Goal: Task Accomplishment & Management: Use online tool/utility

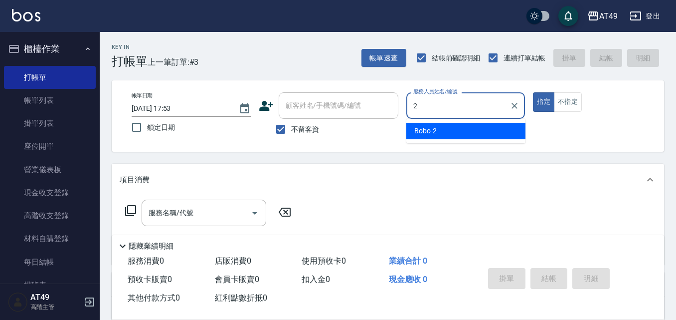
type input "Bobo-2"
type button "true"
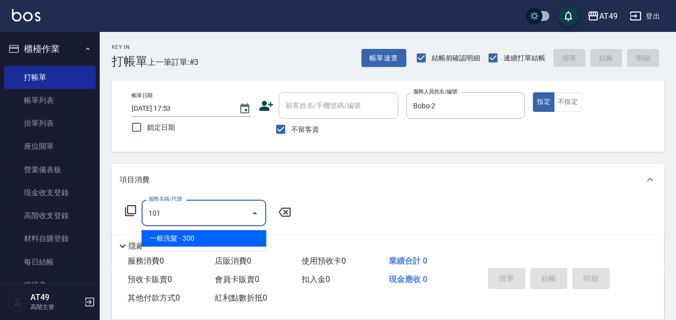
type input "一般洗髮(101)"
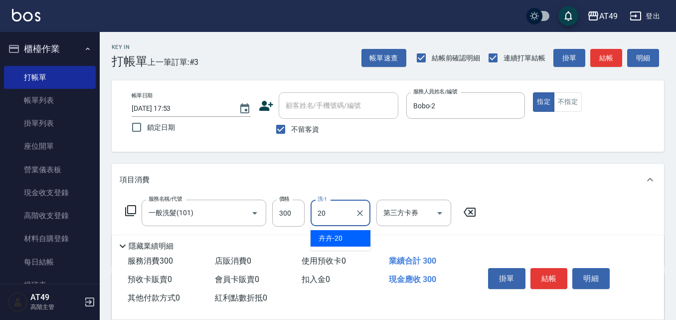
type input "卉卉-20"
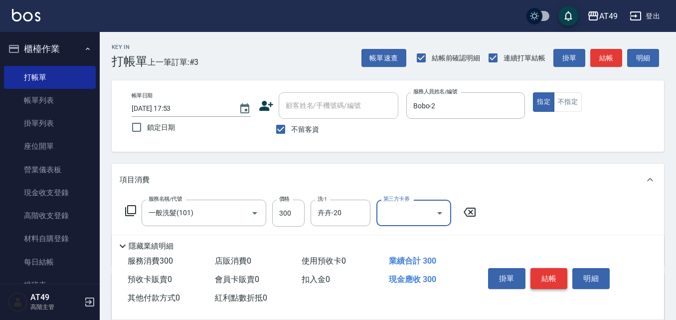
click at [555, 282] on button "結帳" at bounding box center [549, 278] width 37 height 21
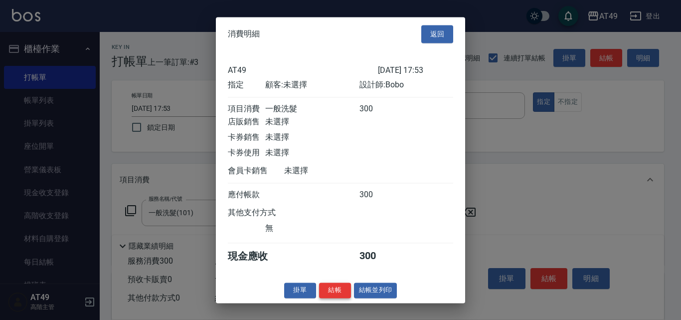
click at [335, 297] on button "結帳" at bounding box center [335, 289] width 32 height 15
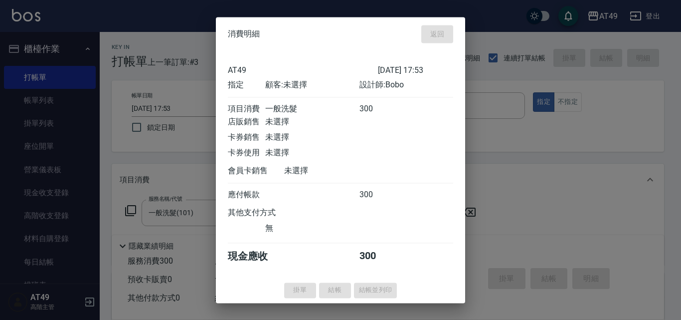
type input "[DATE] 19:06"
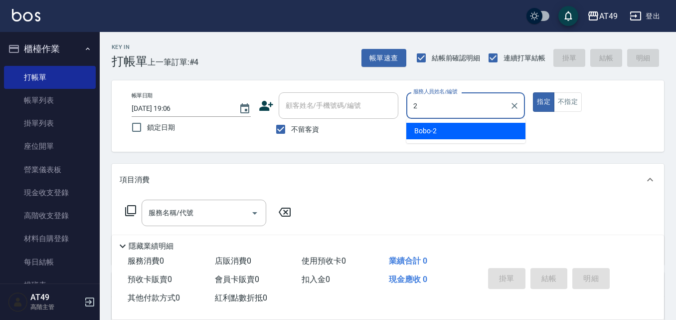
type input "Bobo-2"
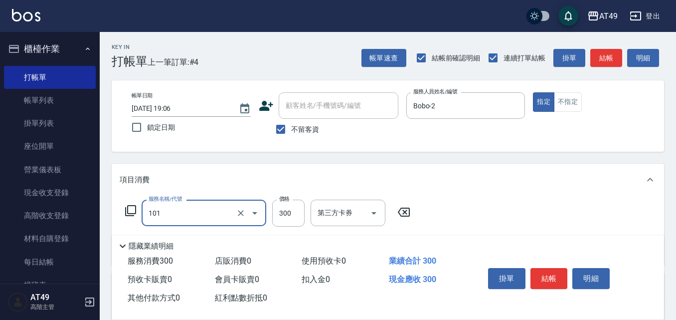
type input "一般洗髮(101)"
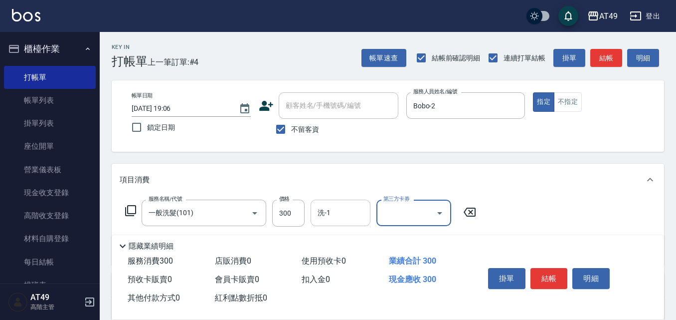
click at [336, 216] on input "洗-1" at bounding box center [340, 212] width 51 height 17
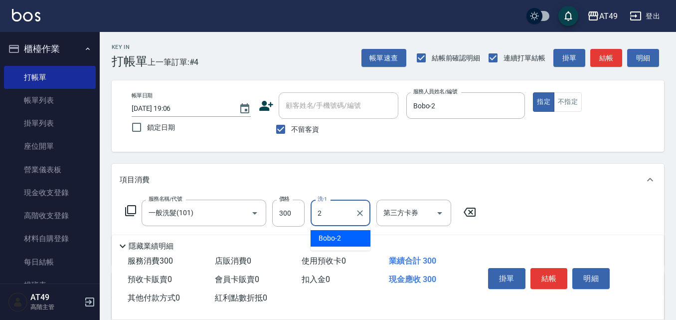
type input "Bobo-2"
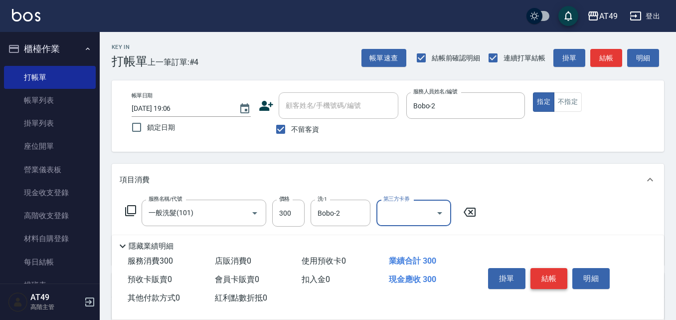
click at [549, 280] on button "結帳" at bounding box center [549, 278] width 37 height 21
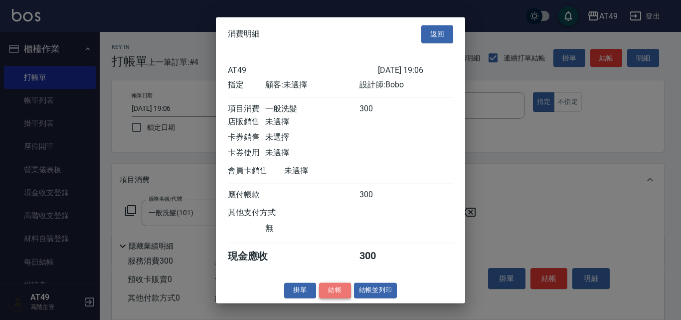
click at [325, 298] on button "結帳" at bounding box center [335, 289] width 32 height 15
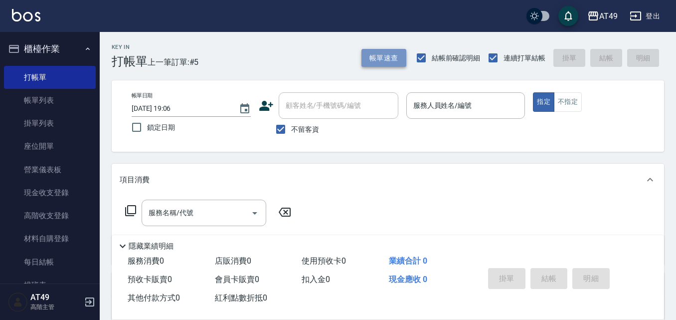
click at [398, 62] on button "帳單速查" at bounding box center [384, 58] width 45 height 18
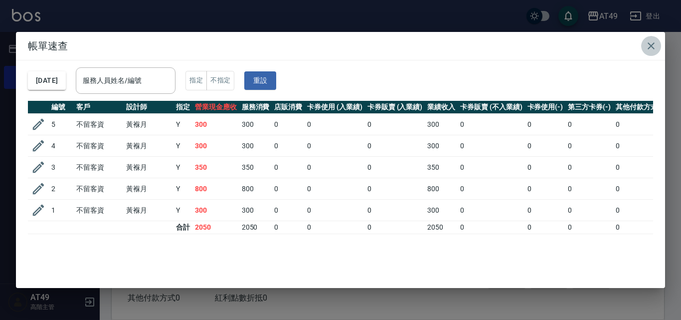
click at [650, 47] on icon "button" at bounding box center [652, 46] width 12 height 12
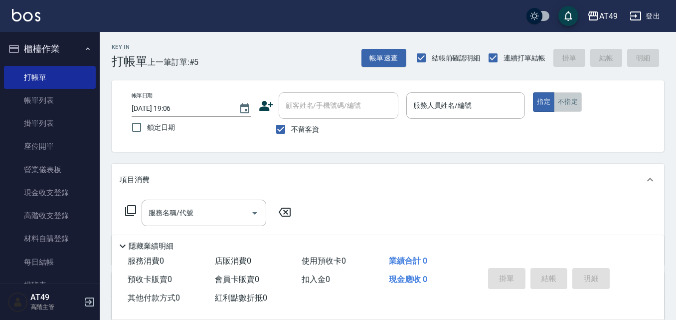
click at [571, 98] on button "不指定" at bounding box center [568, 101] width 28 height 19
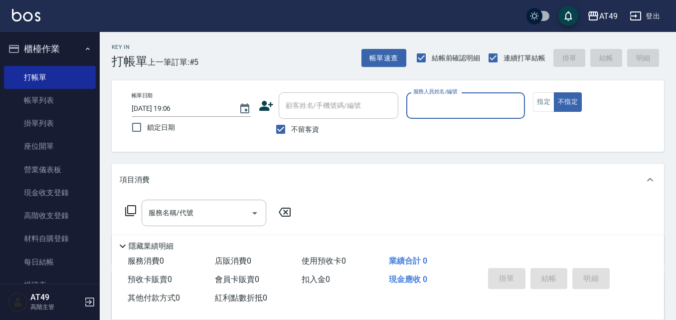
click at [487, 107] on input "服務人員姓名/編號" at bounding box center [466, 105] width 110 height 17
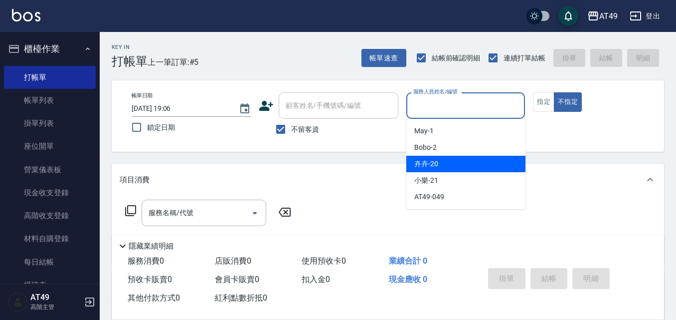
click at [442, 160] on div "卉卉 -20" at bounding box center [466, 164] width 119 height 16
type input "卉卉-20"
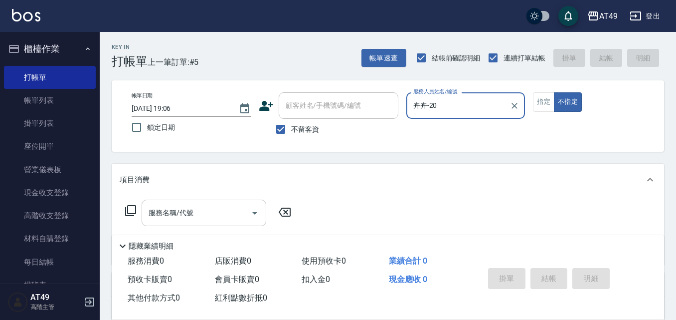
click at [175, 212] on div "服務名稱/代號 服務名稱/代號" at bounding box center [204, 213] width 125 height 26
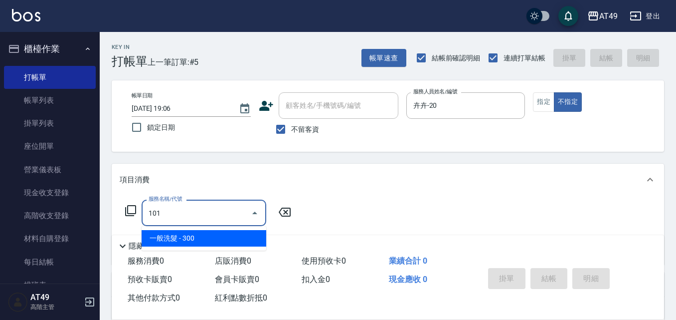
click at [194, 239] on span "一般洗髮 - 300" at bounding box center [204, 238] width 125 height 16
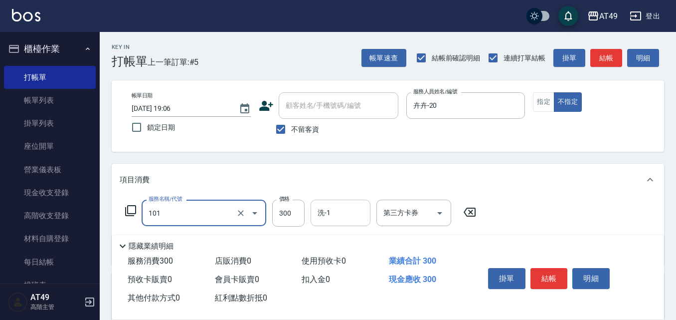
type input "一般洗髮(101)"
click at [322, 210] on div "洗-1 洗-1" at bounding box center [341, 213] width 60 height 26
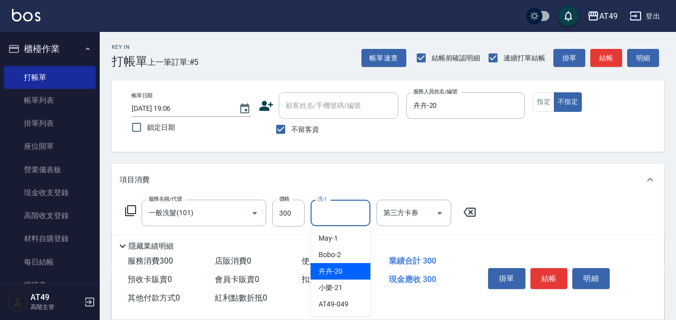
click at [343, 275] on div "卉卉 -20" at bounding box center [341, 271] width 60 height 16
type input "卉卉-20"
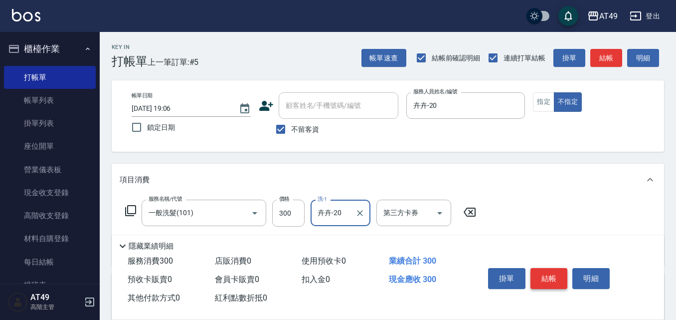
click at [554, 275] on button "結帳" at bounding box center [549, 278] width 37 height 21
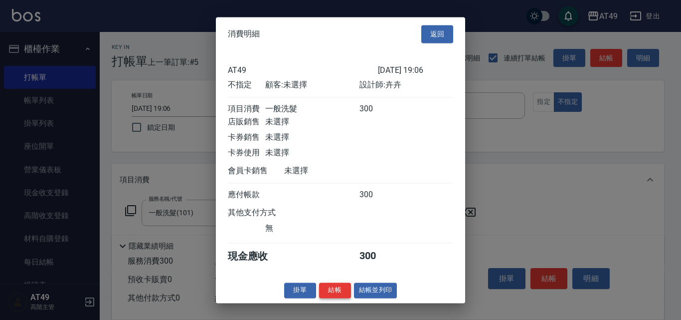
click at [338, 294] on button "結帳" at bounding box center [335, 289] width 32 height 15
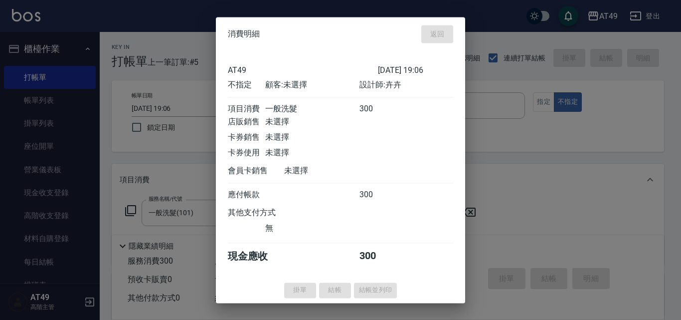
type input "[DATE] 19:23"
